Goal: Task Accomplishment & Management: Manage account settings

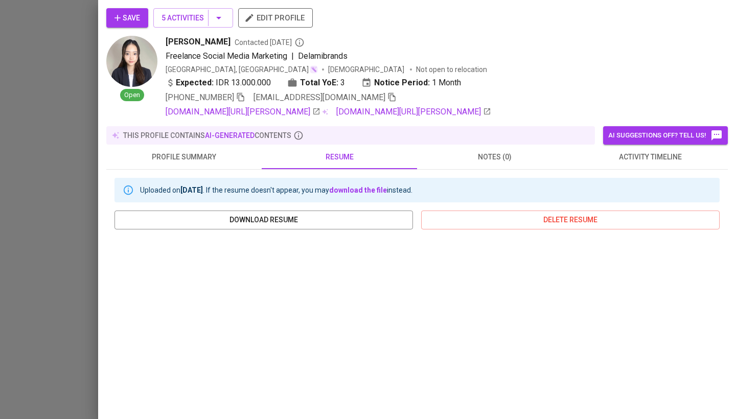
scroll to position [141, 0]
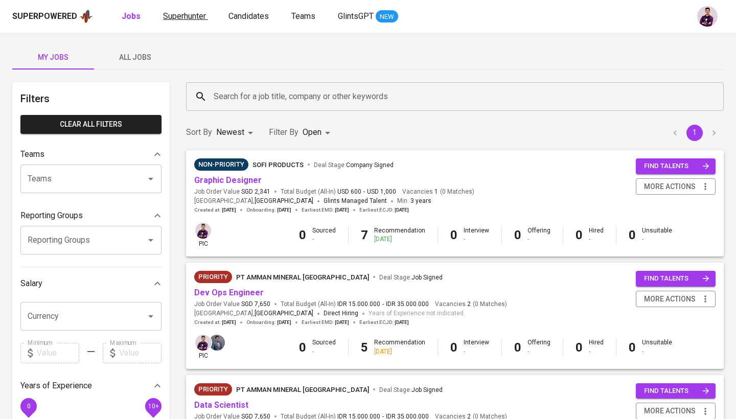
click at [195, 17] on span "Superhunter" at bounding box center [184, 16] width 43 height 10
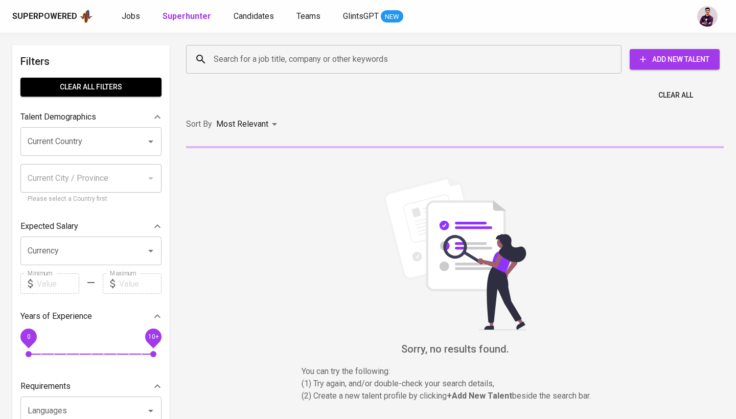
click at [283, 74] on div "Search for a job title, company or other keywords Search for a job title, compa…" at bounding box center [453, 59] width 538 height 33
click at [286, 61] on input "Search for a job title, company or other keywords" at bounding box center [406, 59] width 391 height 19
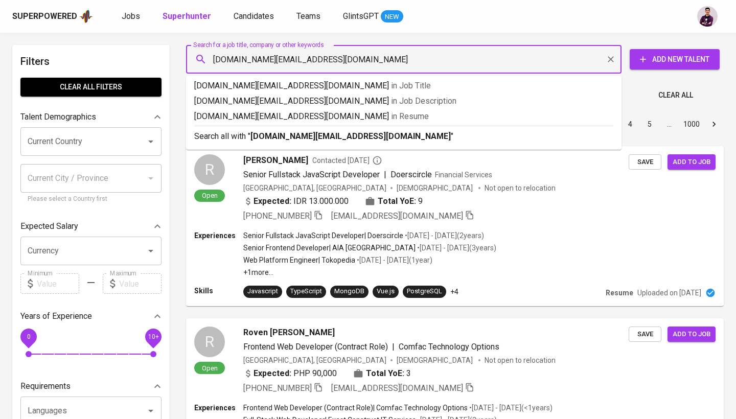
type input "sofiullah.work@gmail.com"
click at [308, 134] on b "sofiullah.work@gmail.com" at bounding box center [350, 136] width 200 height 10
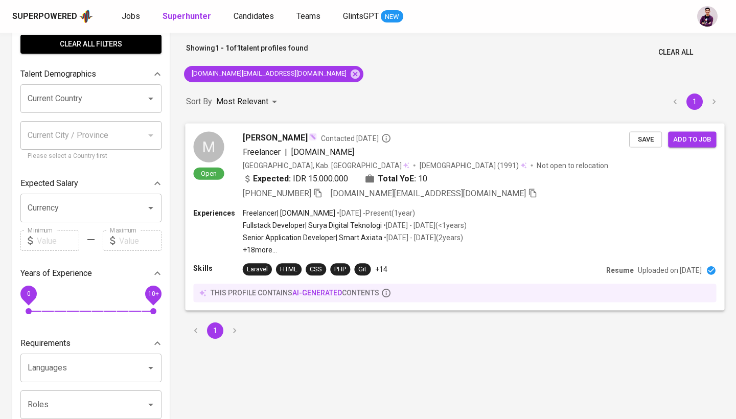
scroll to position [43, 0]
click at [188, 140] on div "M Open Muhammad Sofiullah Contacted 2 days ago Freelancer | Jalur.co Indonesia,…" at bounding box center [454, 165] width 539 height 85
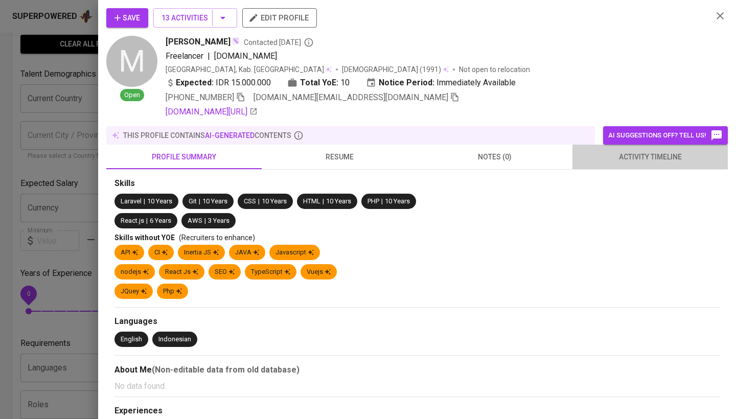
click at [654, 167] on button "activity timeline" at bounding box center [649, 157] width 155 height 25
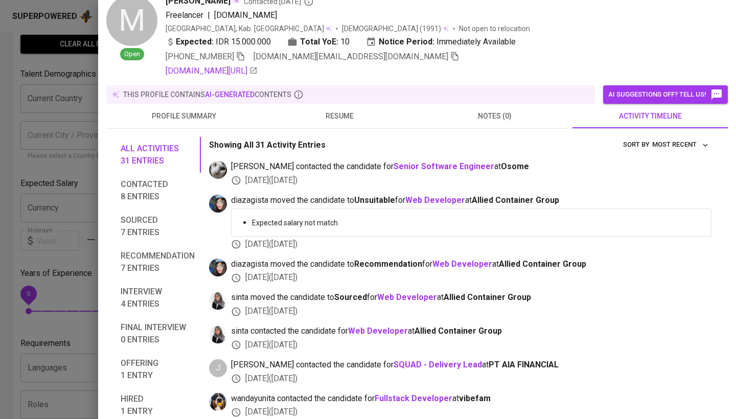
scroll to position [62, 0]
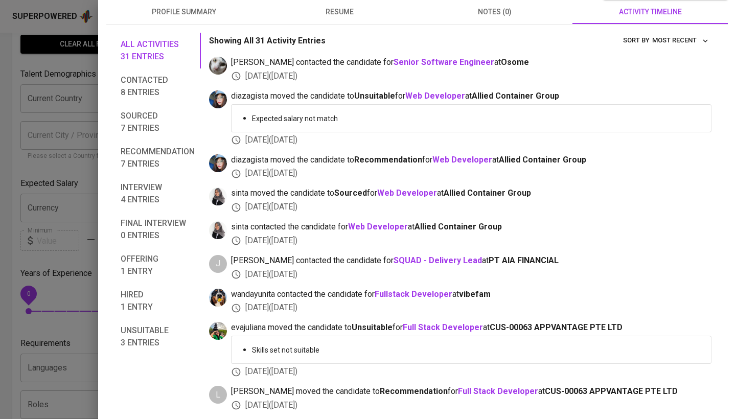
click at [143, 304] on span "Hired 1 entry" at bounding box center [158, 301] width 74 height 25
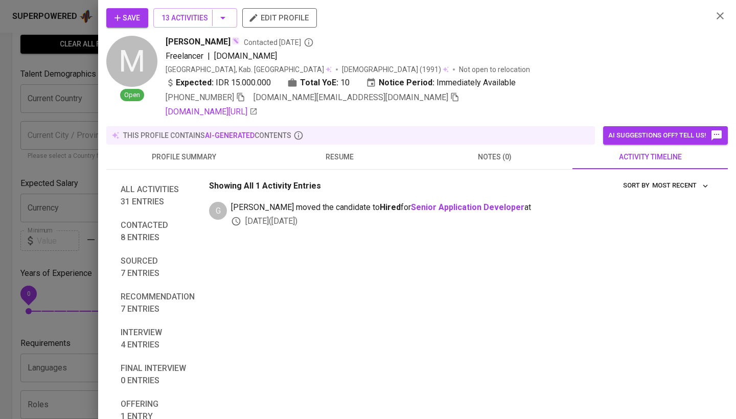
scroll to position [0, 0]
click at [138, 191] on span "All activities 31 entries" at bounding box center [158, 195] width 74 height 25
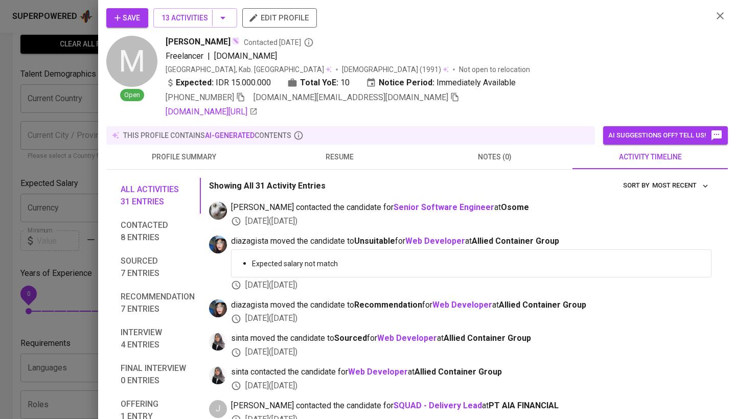
click at [138, 220] on span "Contacted 8 entries" at bounding box center [158, 231] width 74 height 25
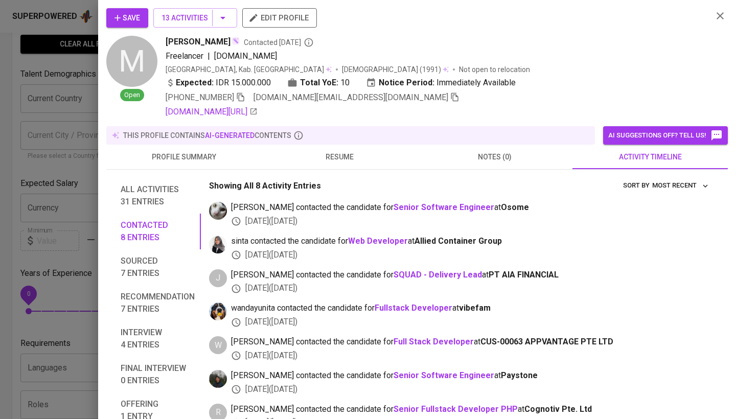
click at [145, 257] on span "Sourced 7 entries" at bounding box center [158, 267] width 74 height 25
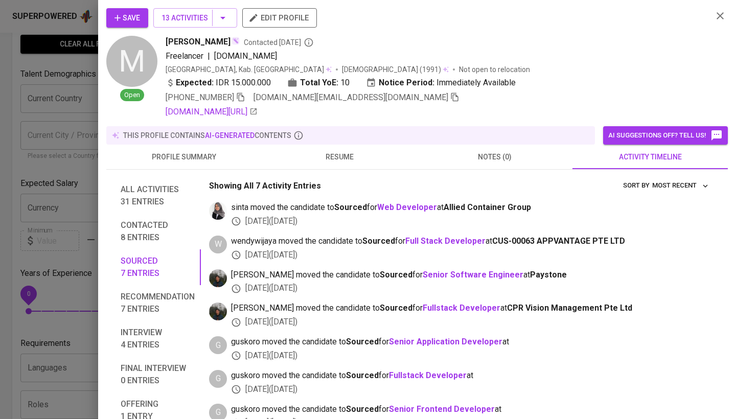
click at [146, 274] on span "Sourced 7 entries" at bounding box center [158, 267] width 74 height 25
click at [147, 228] on span "Contacted 8 entries" at bounding box center [158, 231] width 74 height 25
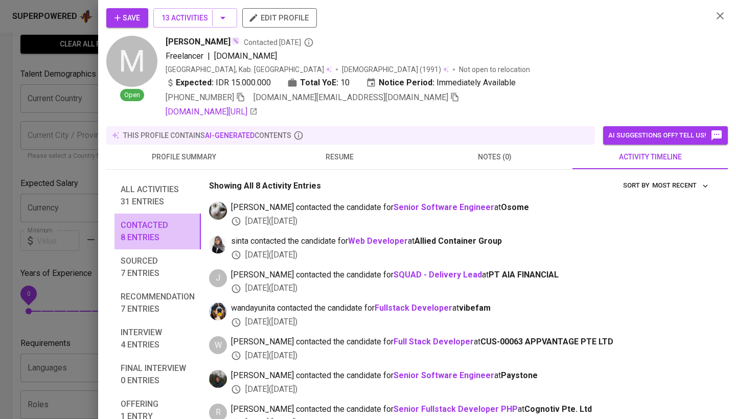
click at [150, 234] on span "Contacted 8 entries" at bounding box center [158, 231] width 74 height 25
click at [155, 283] on button "Sourced 7 entries" at bounding box center [157, 267] width 86 height 36
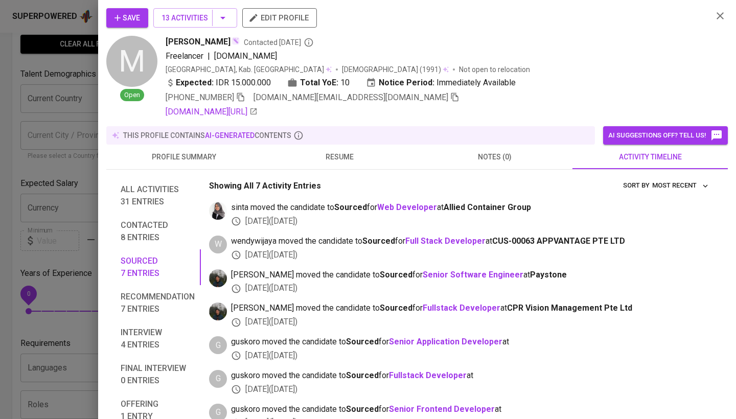
click at [158, 305] on span "Recommendation 7 entries" at bounding box center [158, 303] width 74 height 25
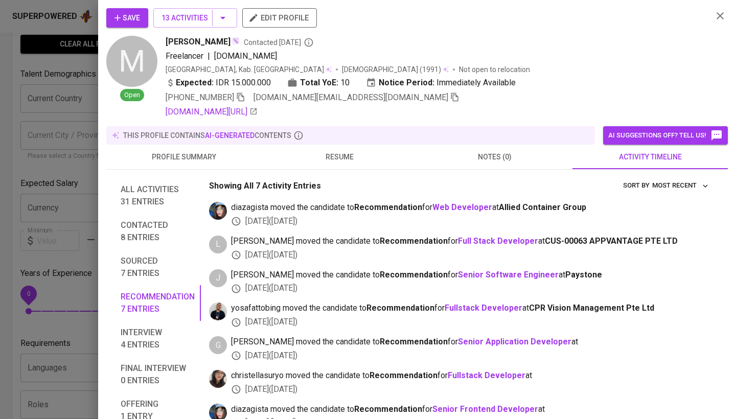
click at [721, 21] on icon "button" at bounding box center [720, 16] width 12 height 12
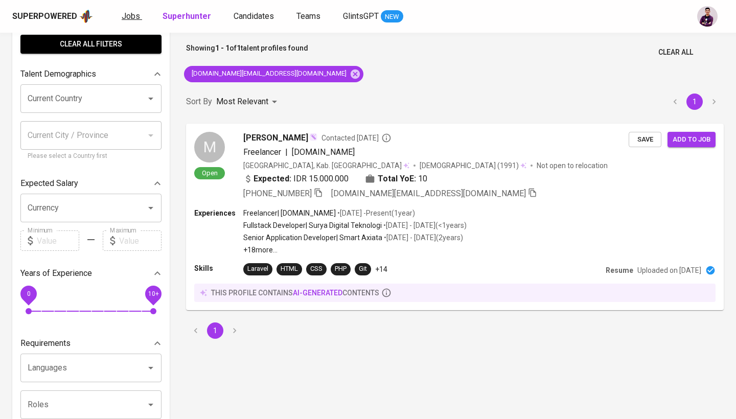
click at [127, 13] on span "Jobs" at bounding box center [131, 16] width 18 height 10
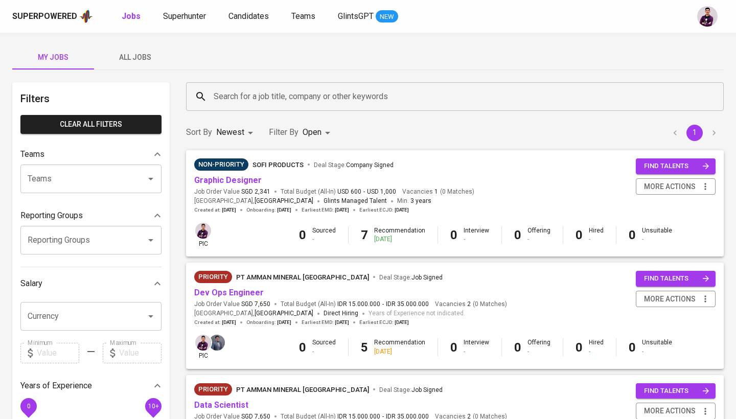
click at [233, 95] on input "Search for a job title, company or other keywords" at bounding box center [457, 96] width 493 height 19
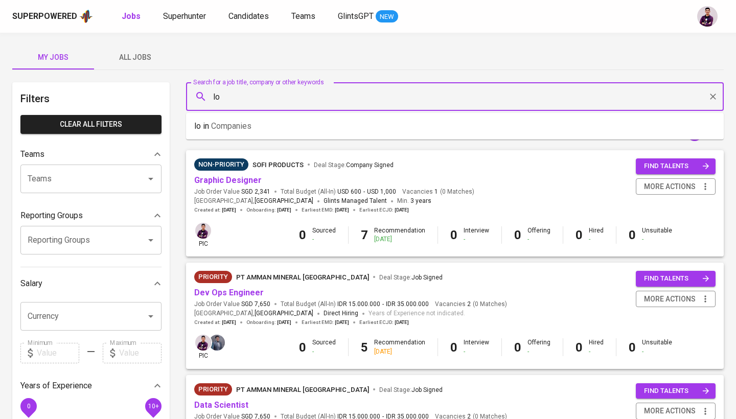
type input "l"
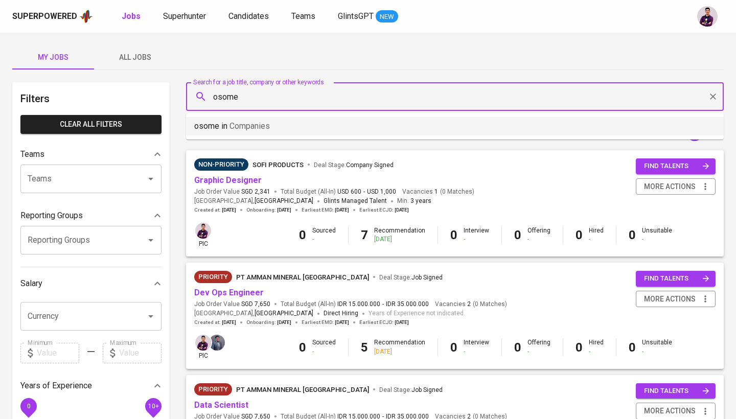
click at [251, 123] on span "Companies" at bounding box center [249, 126] width 40 height 10
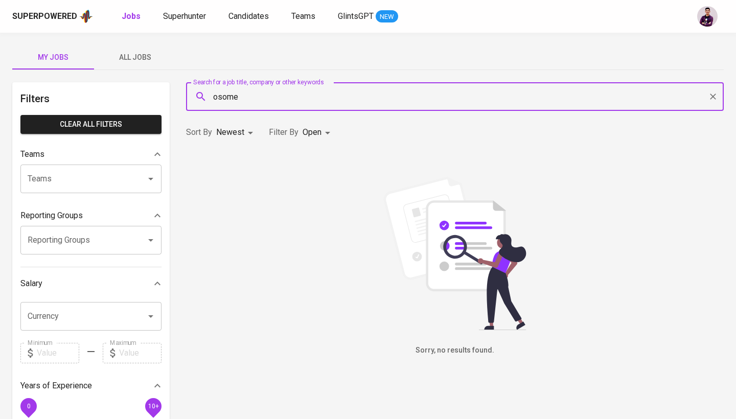
type input "osome"
click at [139, 59] on span "All Jobs" at bounding box center [135, 57] width 70 height 13
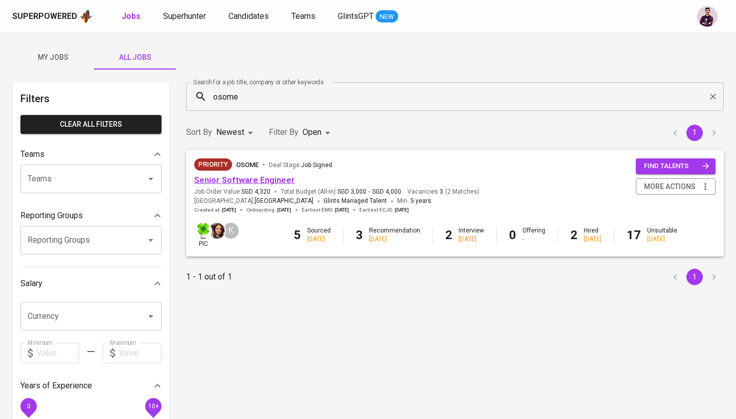
click at [226, 180] on link "Senior Software Engineer" at bounding box center [244, 180] width 101 height 10
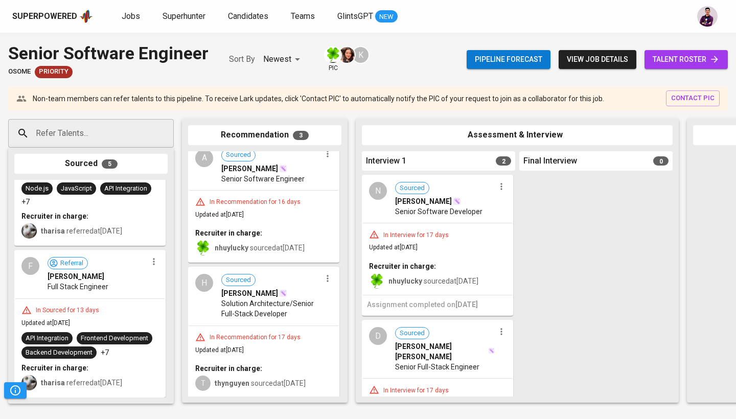
scroll to position [10, 0]
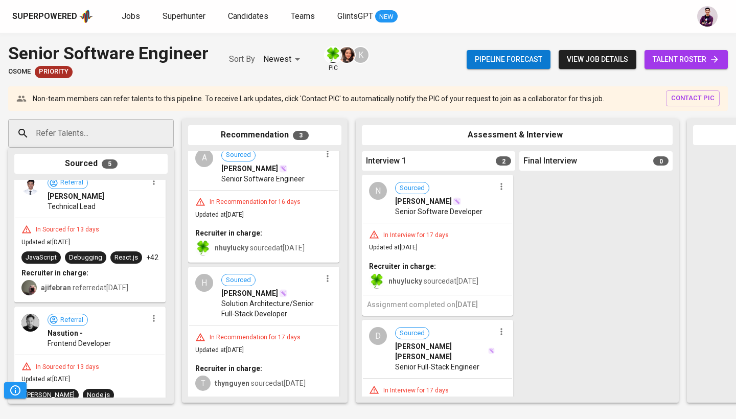
drag, startPoint x: 106, startPoint y: 197, endPoint x: 234, endPoint y: 231, distance: 132.2
click at [234, 230] on div "Refer Talents... Refer Talents... Sourced 5 Referral Aland Samuel Tiwa Technica…" at bounding box center [608, 261] width 1217 height 300
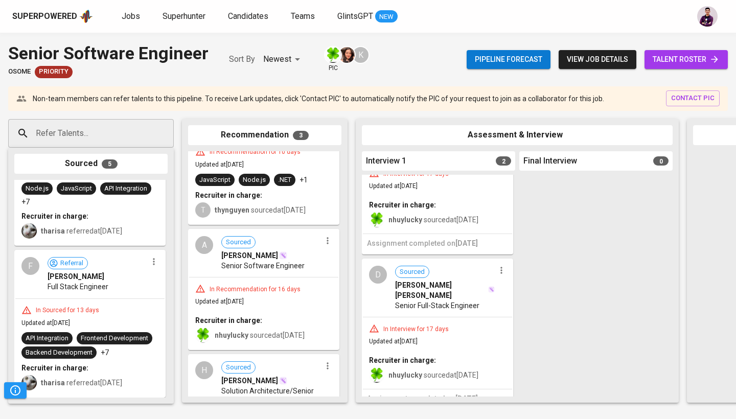
scroll to position [517, 0]
click at [127, 19] on span "Jobs" at bounding box center [131, 16] width 18 height 10
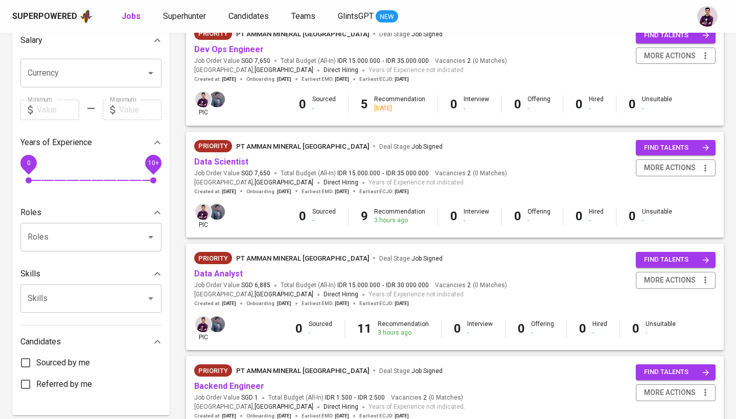
scroll to position [261, 0]
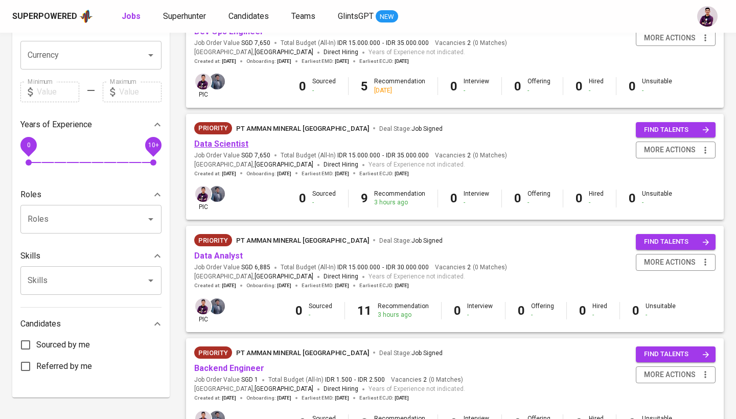
click at [234, 141] on link "Data Scientist" at bounding box center [221, 144] width 54 height 10
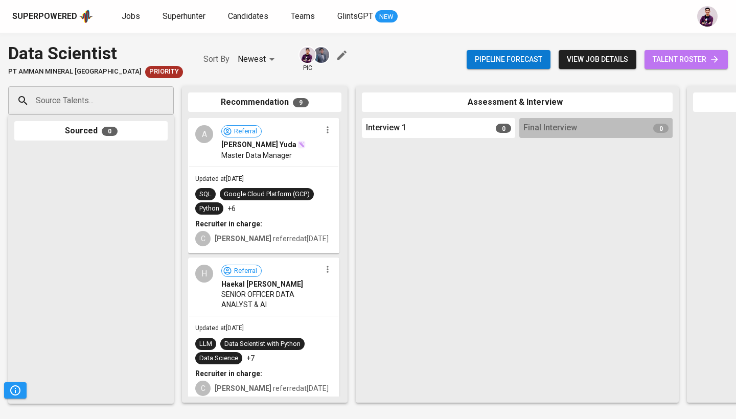
click at [720, 63] on link "talent roster" at bounding box center [686, 59] width 83 height 19
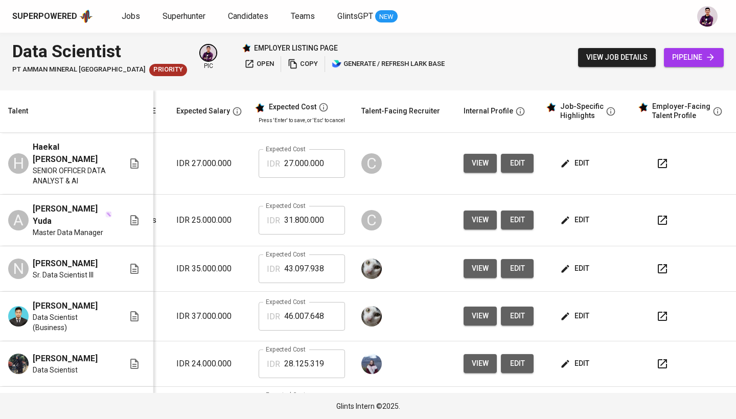
scroll to position [0, 155]
click at [576, 262] on span "edit" at bounding box center [575, 268] width 27 height 13
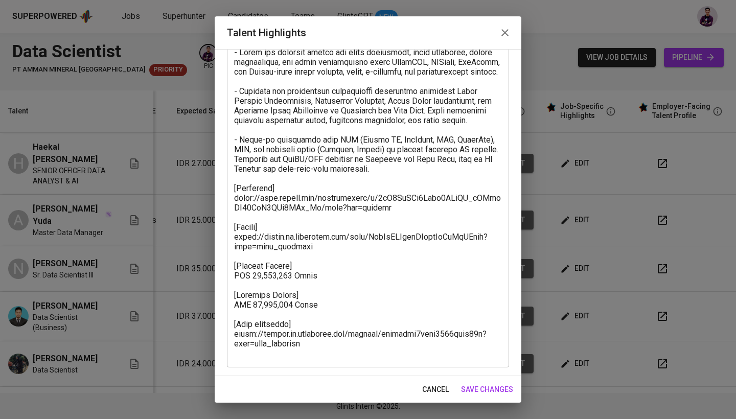
scroll to position [66, 0]
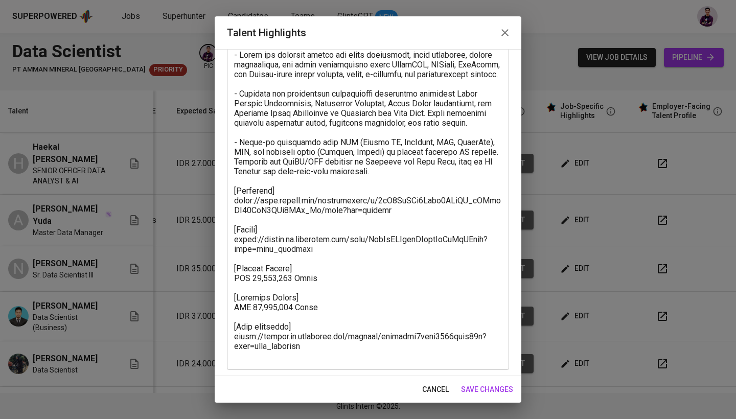
click at [501, 35] on icon "button" at bounding box center [505, 33] width 12 height 12
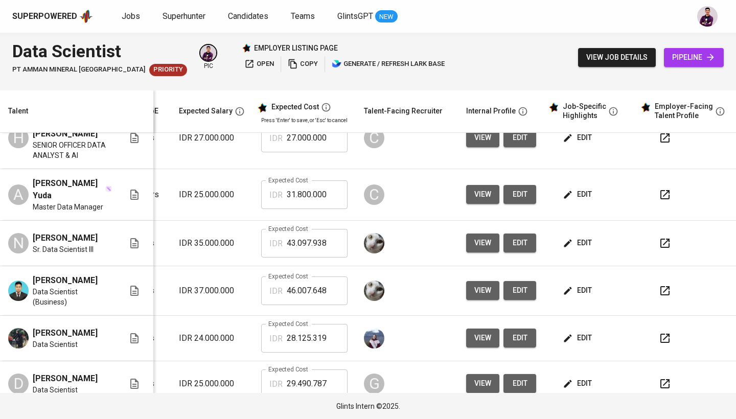
scroll to position [0, 147]
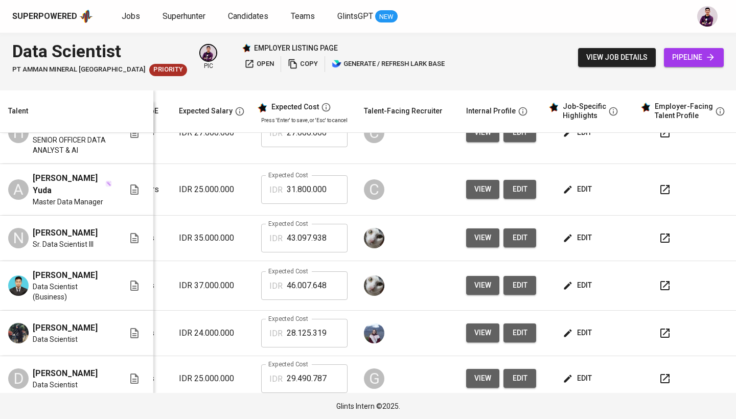
click at [576, 279] on span "edit" at bounding box center [578, 285] width 27 height 13
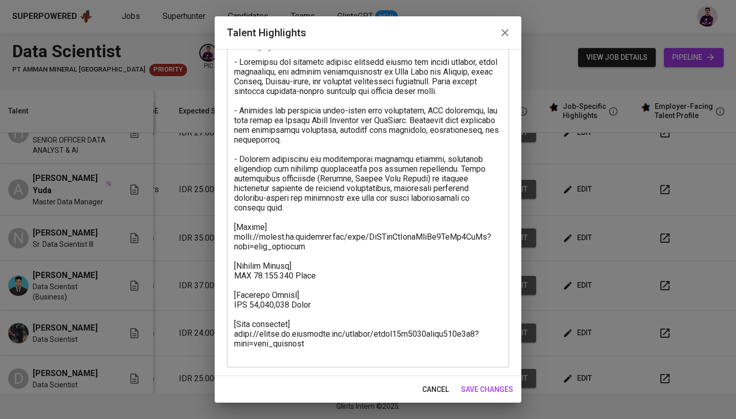
scroll to position [59, 0]
click at [504, 32] on icon "button" at bounding box center [504, 32] width 7 height 7
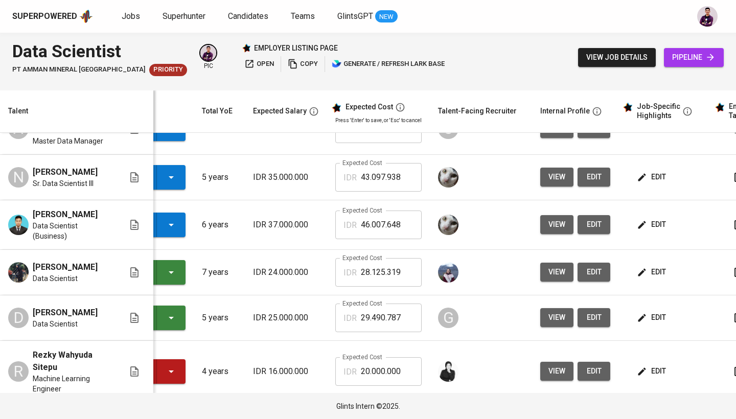
scroll to position [91, 38]
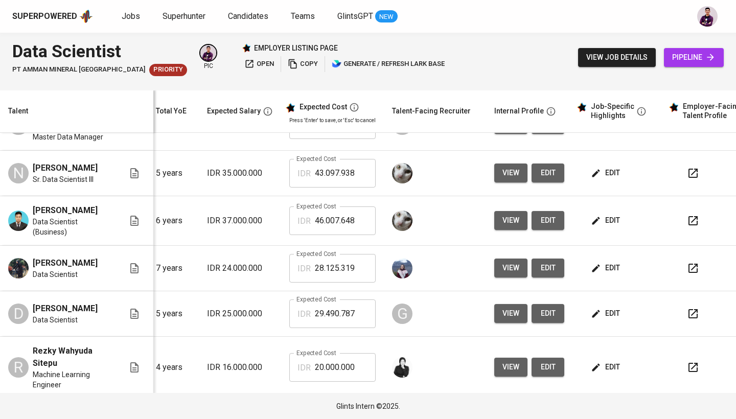
click at [609, 262] on span "edit" at bounding box center [606, 268] width 27 height 13
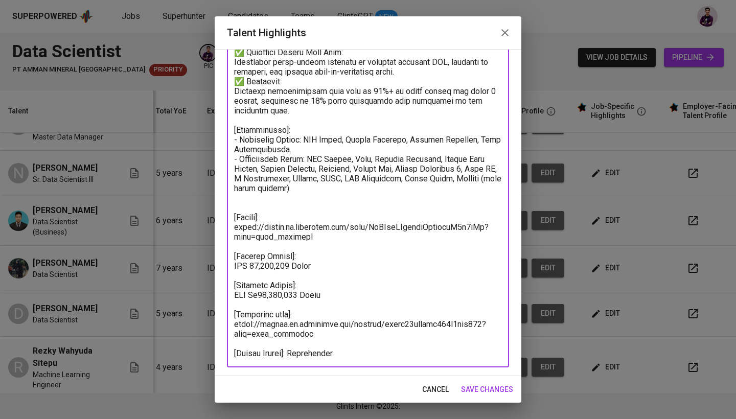
drag, startPoint x: 309, startPoint y: 329, endPoint x: 257, endPoint y: 240, distance: 102.4
click at [257, 240] on textarea at bounding box center [368, 71] width 268 height 573
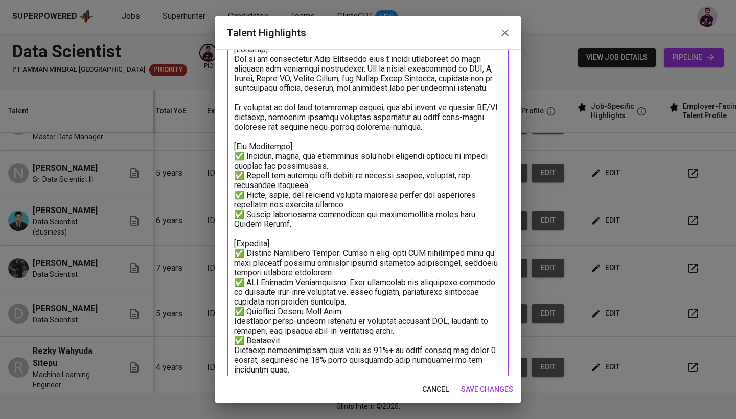
click at [504, 36] on icon "button" at bounding box center [505, 33] width 12 height 12
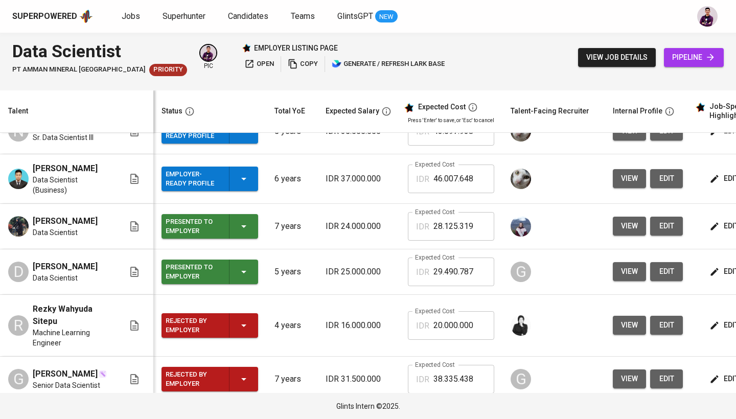
click at [235, 214] on div "Presented to Employer" at bounding box center [210, 226] width 88 height 25
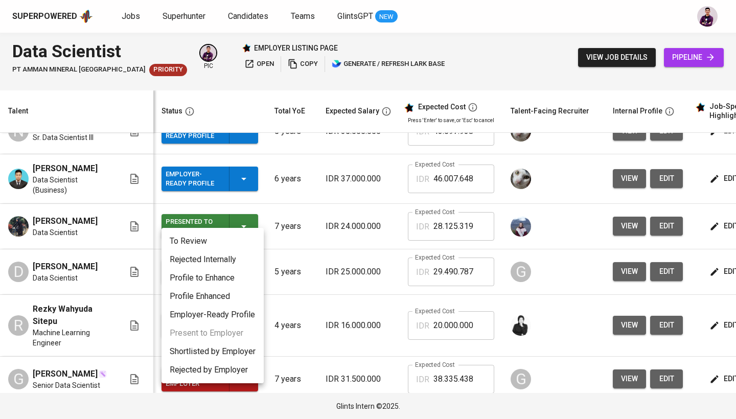
click at [299, 189] on div at bounding box center [368, 209] width 736 height 419
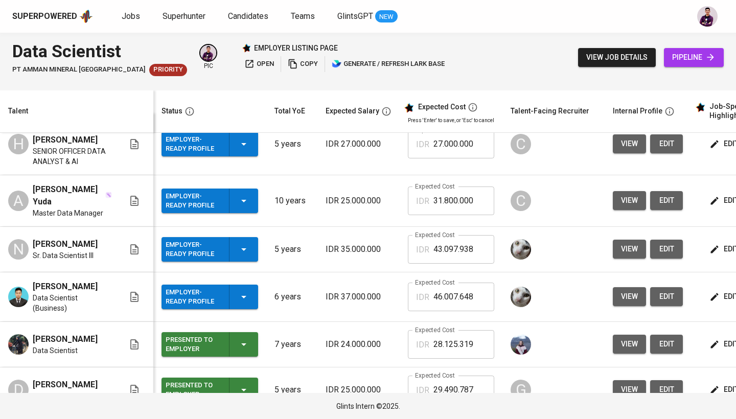
click at [242, 251] on td "Employer-Ready Profile" at bounding box center [209, 249] width 113 height 45
click at [242, 243] on icon "button" at bounding box center [244, 249] width 12 height 12
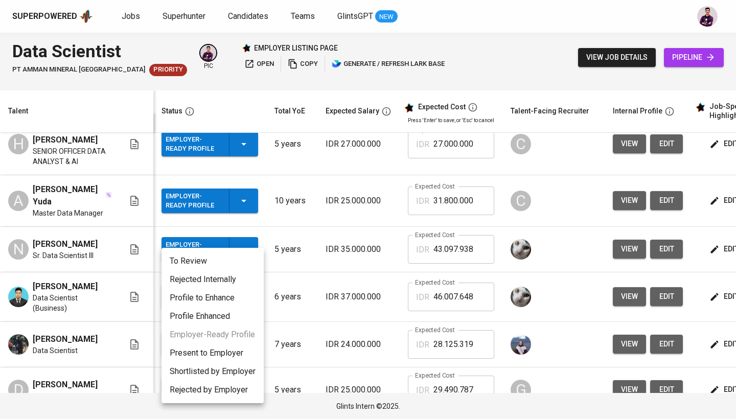
click at [211, 355] on li "Present to Employer" at bounding box center [213, 353] width 102 height 18
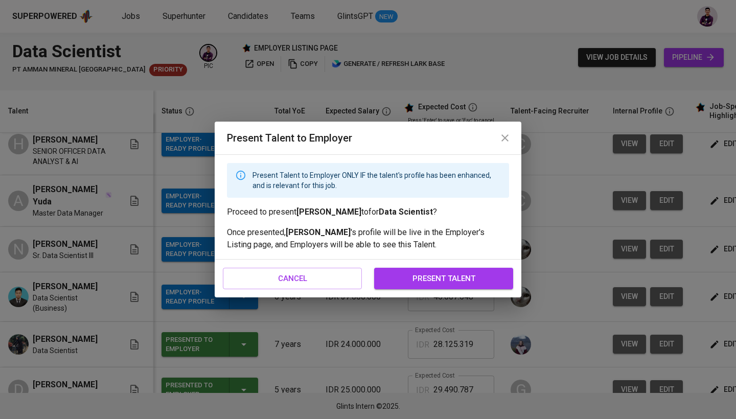
click at [403, 281] on span "present talent" at bounding box center [443, 278] width 117 height 13
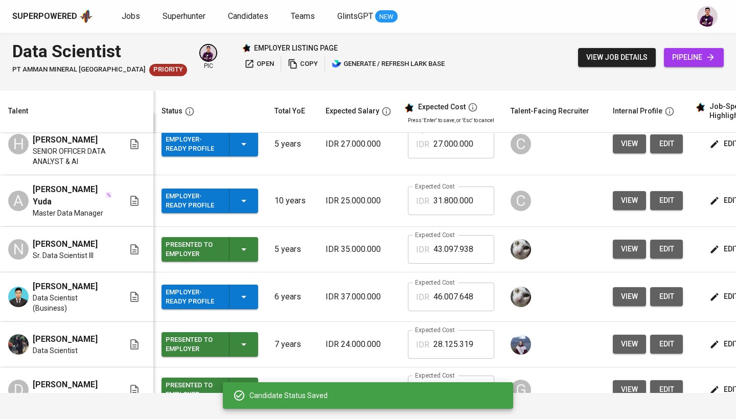
click at [248, 291] on icon "button" at bounding box center [244, 297] width 12 height 12
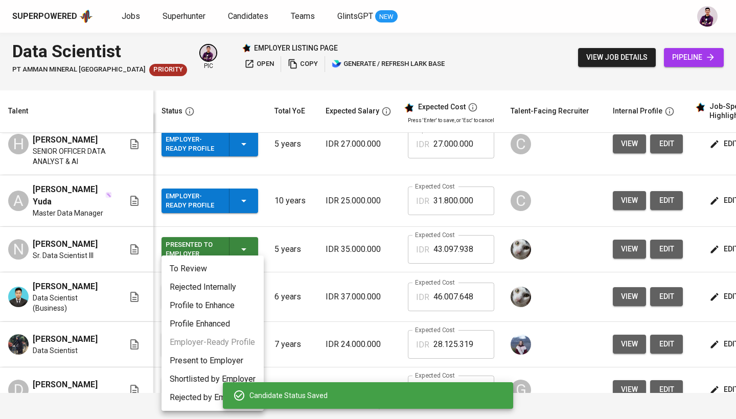
click at [231, 362] on li "Present to Employer" at bounding box center [213, 361] width 102 height 18
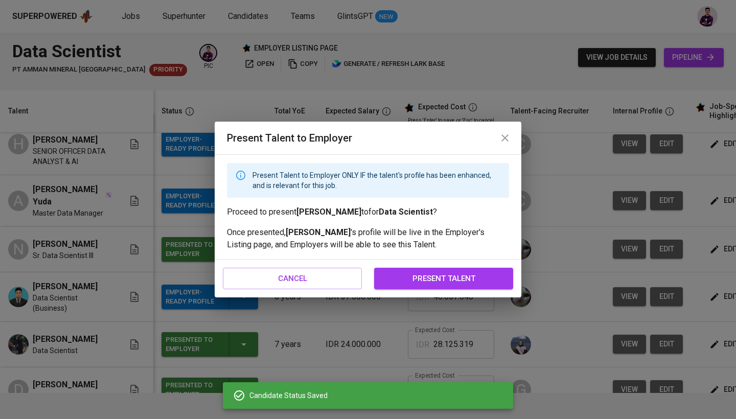
click at [491, 282] on span "present talent" at bounding box center [443, 278] width 117 height 13
